Goal: Task Accomplishment & Management: Use online tool/utility

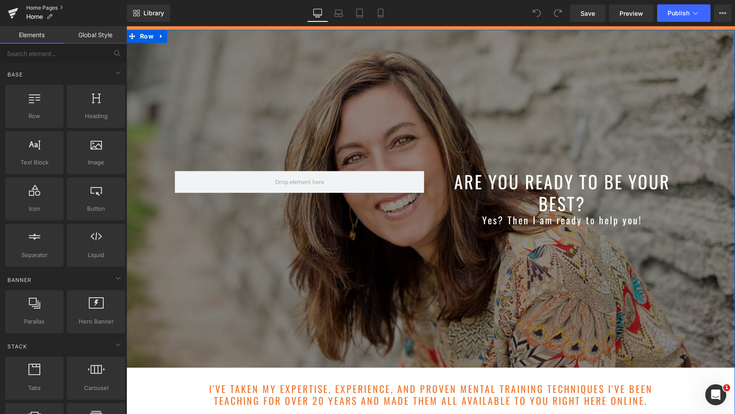
click at [36, 8] on link "Home Pages" at bounding box center [76, 7] width 101 height 7
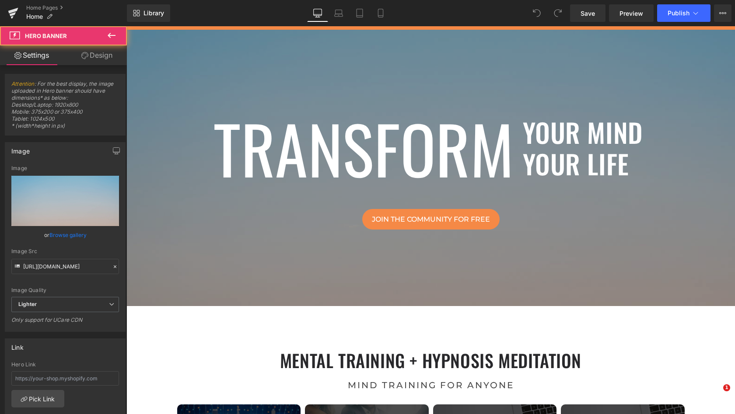
click at [244, 89] on div at bounding box center [430, 168] width 608 height 276
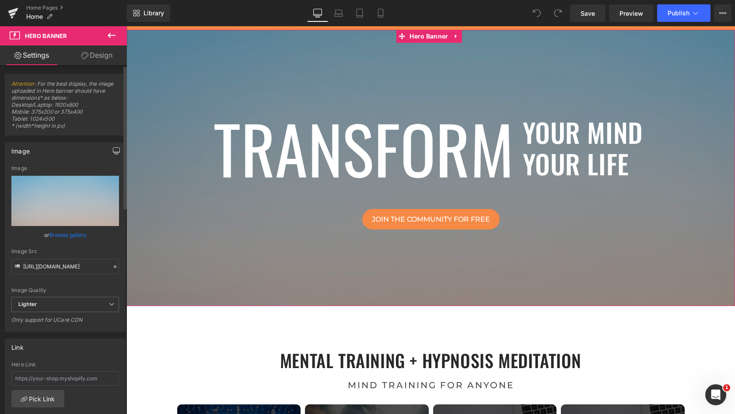
click at [113, 150] on icon "button" at bounding box center [116, 150] width 7 height 7
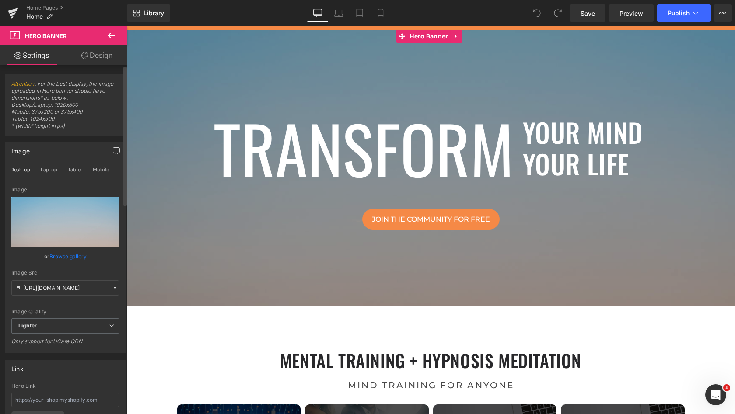
click at [91, 57] on link "Design" at bounding box center [96, 55] width 63 height 20
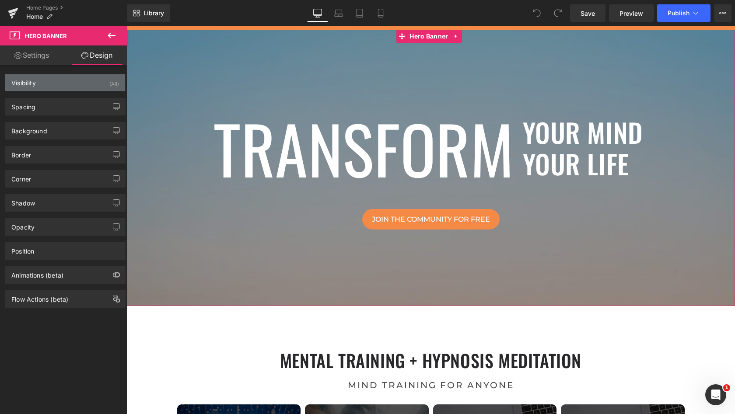
click at [85, 80] on div "Visibility (All)" at bounding box center [65, 82] width 120 height 17
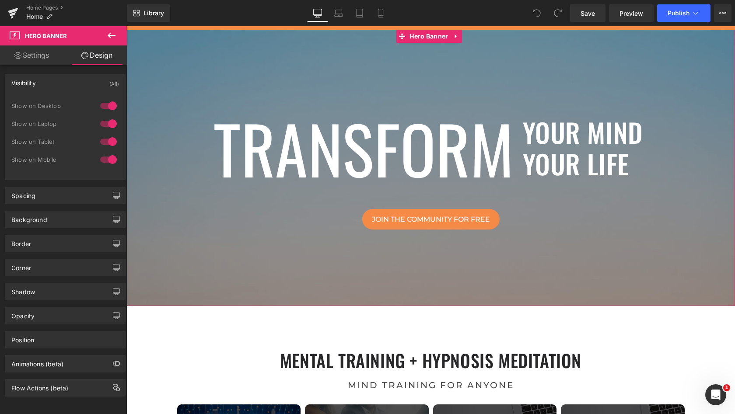
click at [40, 59] on link "Settings" at bounding box center [31, 55] width 63 height 20
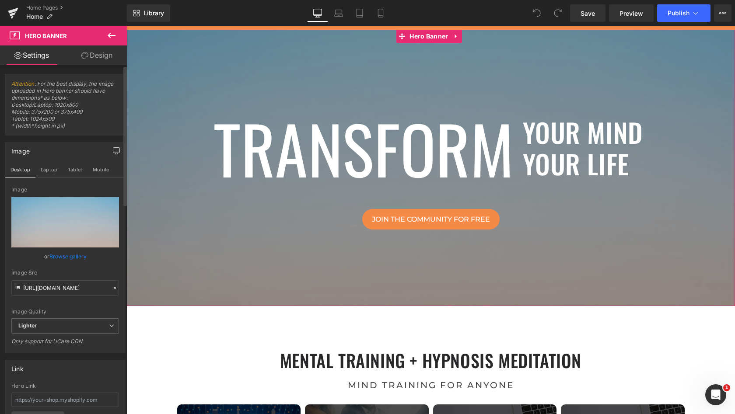
click at [224, 86] on div at bounding box center [430, 168] width 608 height 276
click at [455, 38] on icon at bounding box center [455, 37] width 2 height 4
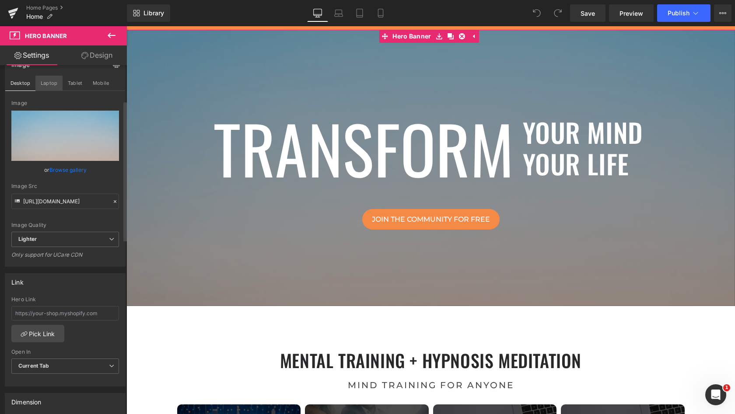
scroll to position [94, 0]
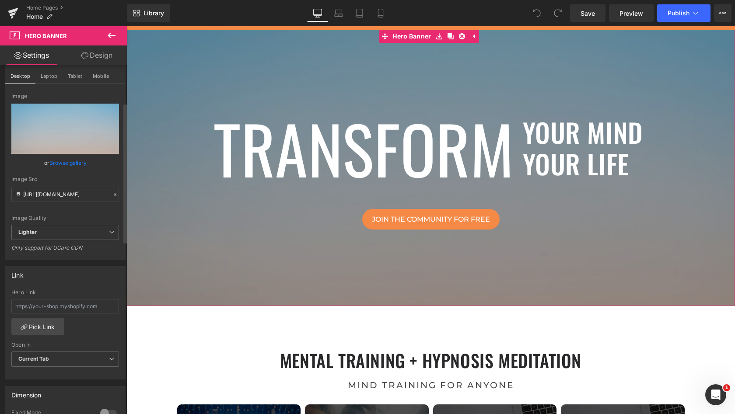
click at [63, 164] on link "Browse gallery" at bounding box center [67, 162] width 37 height 15
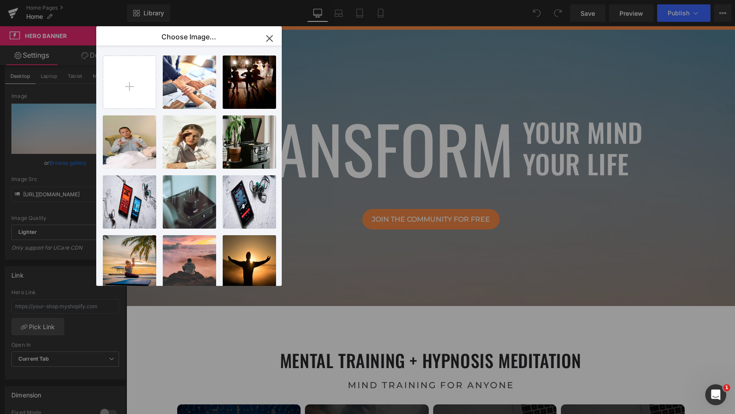
click at [268, 37] on icon "button" at bounding box center [269, 38] width 6 height 6
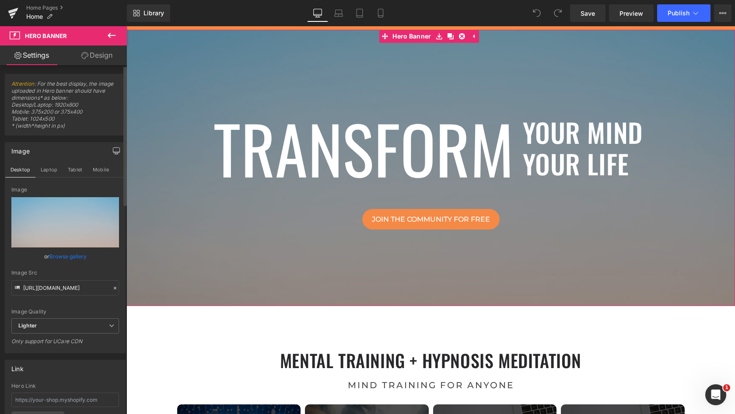
scroll to position [0, 0]
click at [112, 33] on icon at bounding box center [111, 35] width 10 height 10
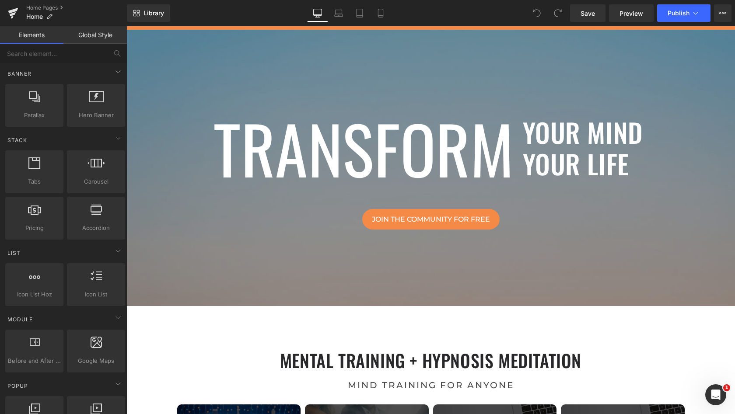
scroll to position [207, 0]
click at [81, 110] on span "Hero Banner" at bounding box center [96, 114] width 53 height 9
click at [39, 103] on div at bounding box center [34, 100] width 53 height 20
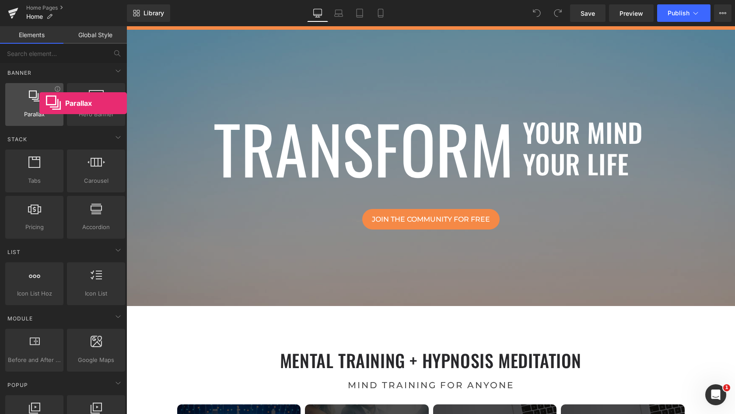
click at [39, 103] on div at bounding box center [34, 100] width 53 height 20
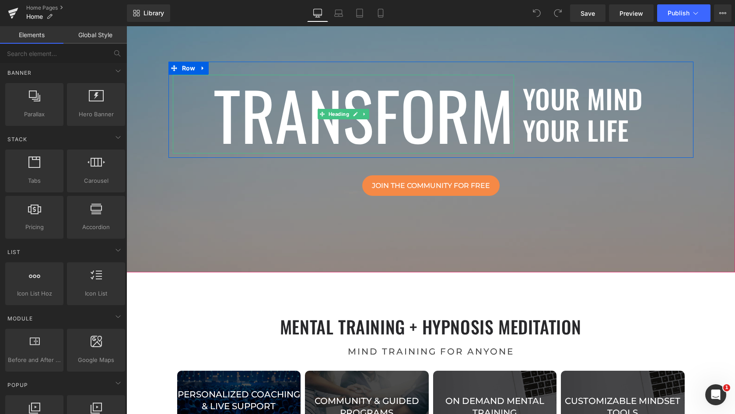
scroll to position [36, 0]
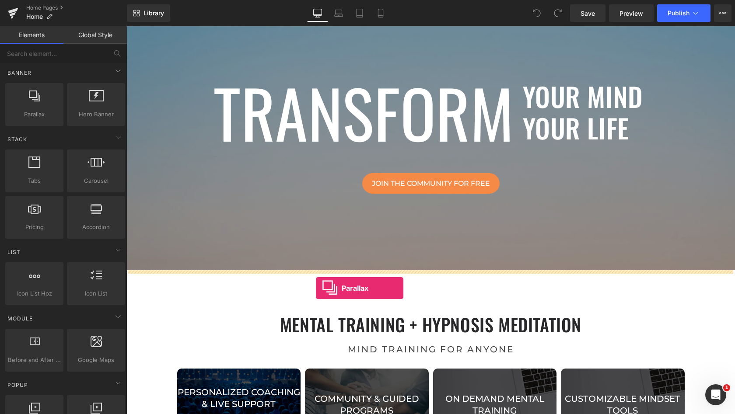
drag, startPoint x: 161, startPoint y: 126, endPoint x: 316, endPoint y: 288, distance: 223.6
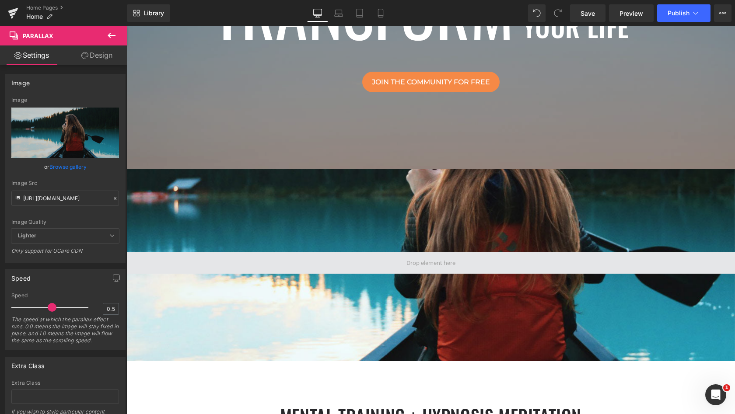
scroll to position [133, 0]
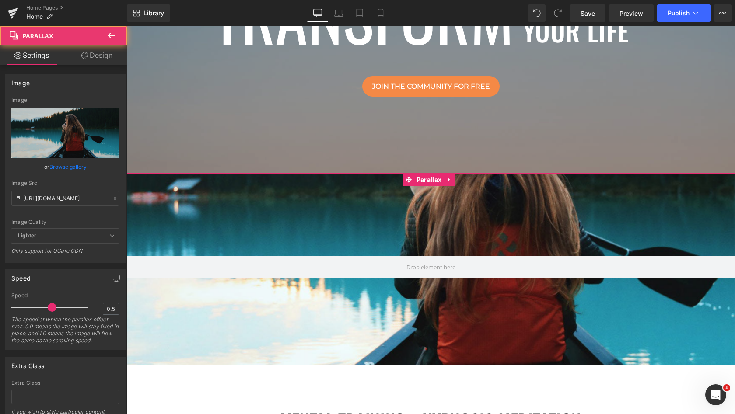
click at [430, 218] on div at bounding box center [430, 225] width 608 height 511
click at [447, 180] on icon at bounding box center [449, 180] width 6 height 7
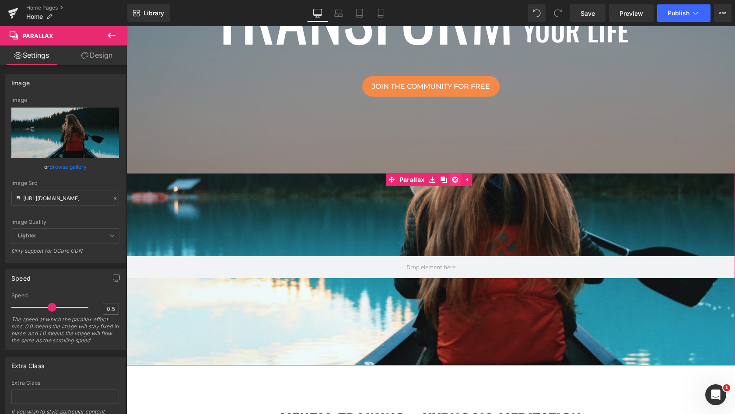
click at [455, 181] on icon at bounding box center [455, 180] width 6 height 6
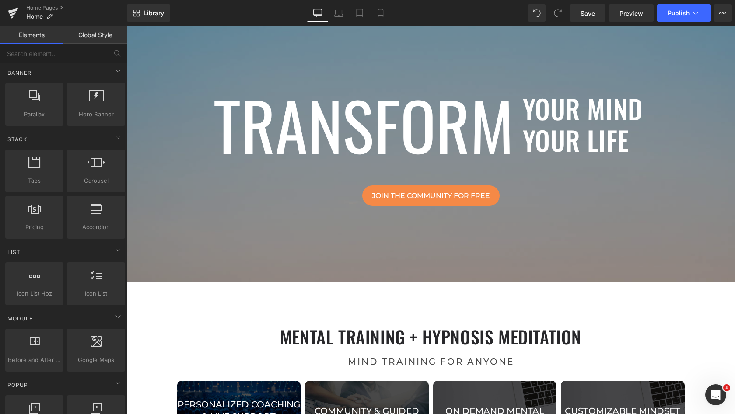
scroll to position [24, 0]
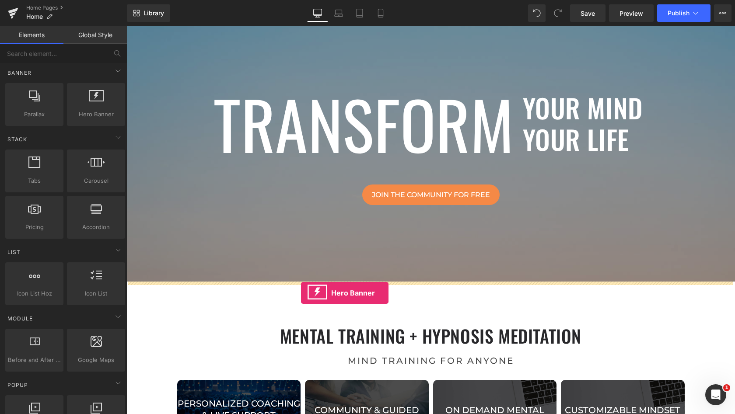
drag, startPoint x: 225, startPoint y: 123, endPoint x: 301, endPoint y: 293, distance: 186.3
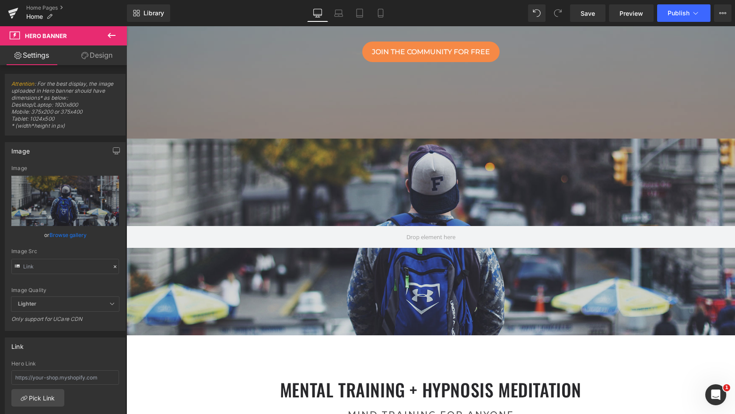
scroll to position [172, 0]
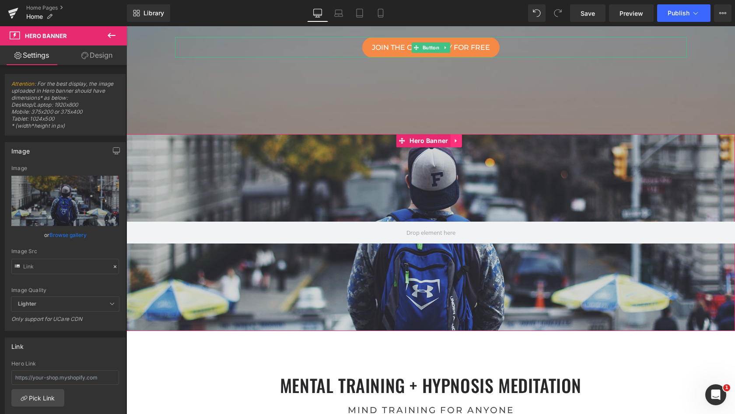
click at [455, 141] on icon at bounding box center [455, 141] width 2 height 4
click at [463, 141] on icon at bounding box center [462, 141] width 6 height 6
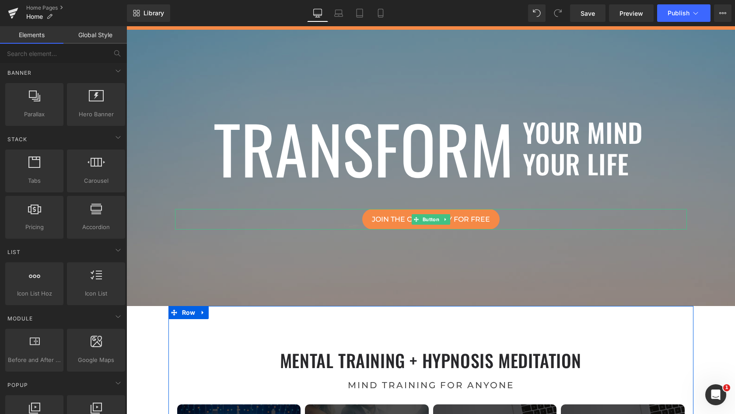
scroll to position [0, 0]
